Goal: Information Seeking & Learning: Learn about a topic

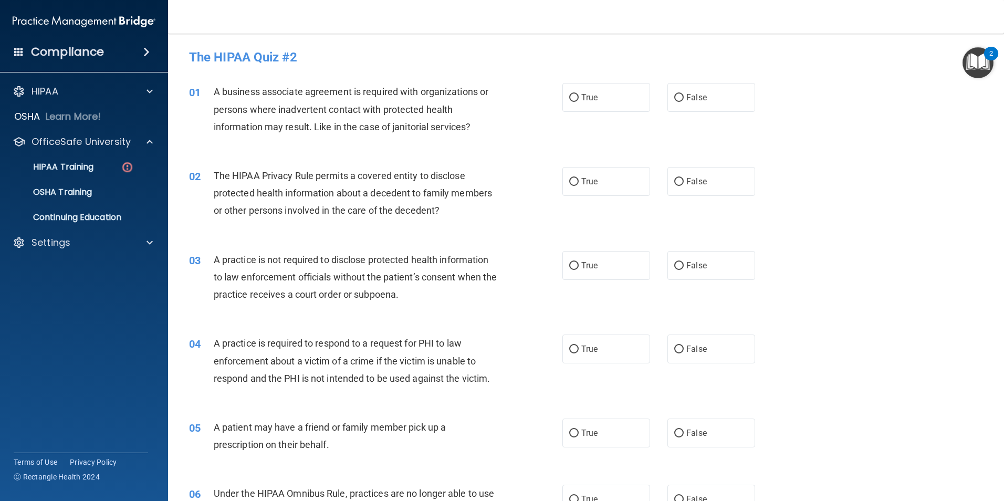
click at [230, 47] on div "The HIPAA Quiz #2" at bounding box center [586, 57] width 810 height 26
drag, startPoint x: 230, startPoint y: 47, endPoint x: 201, endPoint y: 24, distance: 37.1
click at [201, 24] on nav "Toggle navigation Alexandra Pillion apillion@co.somerset.nj.us Manage My Enterp…" at bounding box center [586, 17] width 836 height 34
click at [492, 137] on div "01 A business associate agreement is required with organizations or persons whe…" at bounding box center [375, 112] width 405 height 58
click at [372, 98] on div "A business associate agreement is required with organizations or persons where …" at bounding box center [360, 109] width 292 height 53
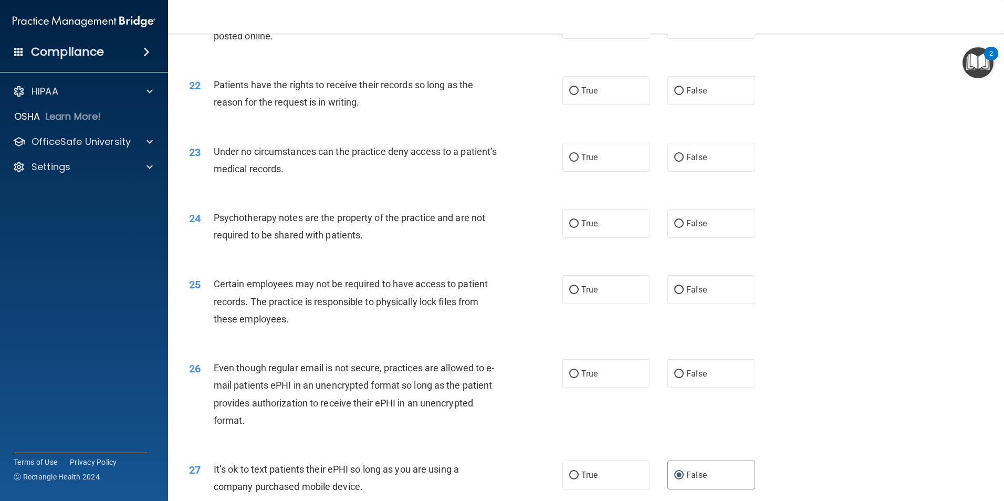
scroll to position [1715, 0]
